Goal: Book appointment/travel/reservation

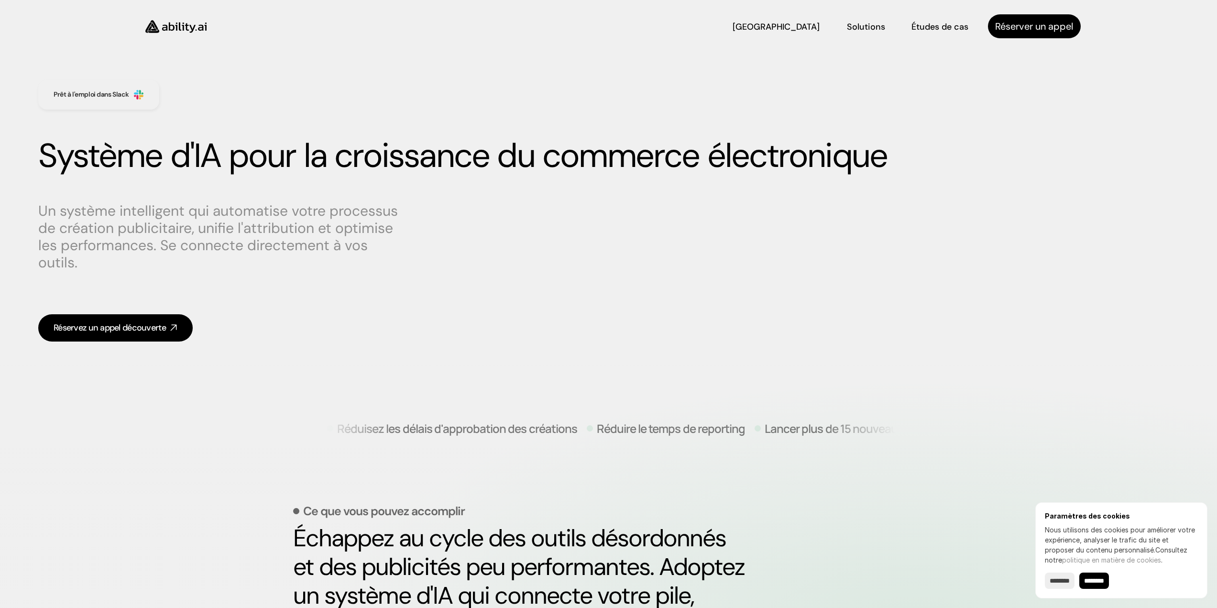
click at [114, 313] on div "Un système intelligent qui automatise votre processus de création publicitaire,…" at bounding box center [608, 272] width 1141 height 158
click at [116, 322] on font "Réservez un appel découverte" at bounding box center [110, 327] width 112 height 11
